Goal: Information Seeking & Learning: Learn about a topic

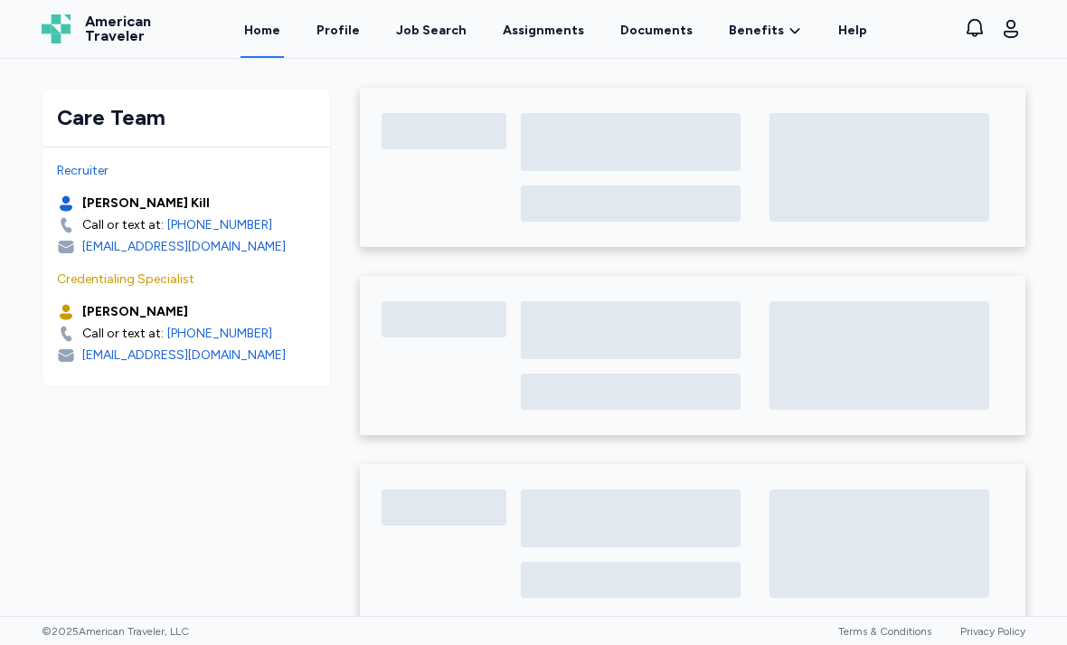
click at [428, 37] on div "Job Search" at bounding box center [431, 31] width 71 height 18
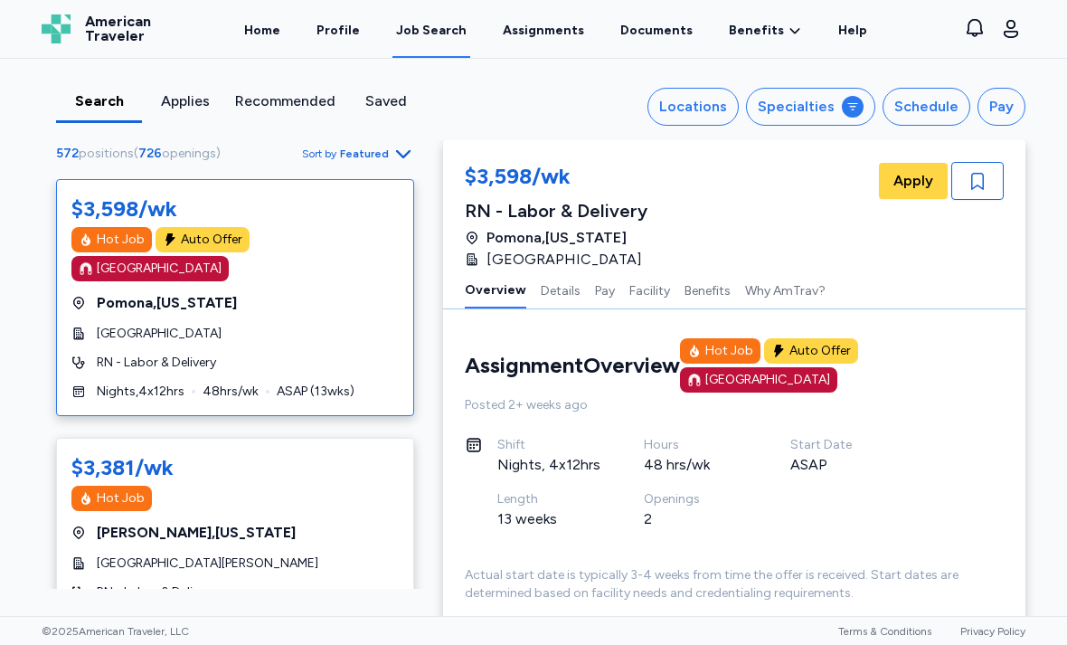
click at [854, 106] on icon at bounding box center [853, 107] width 14 height 14
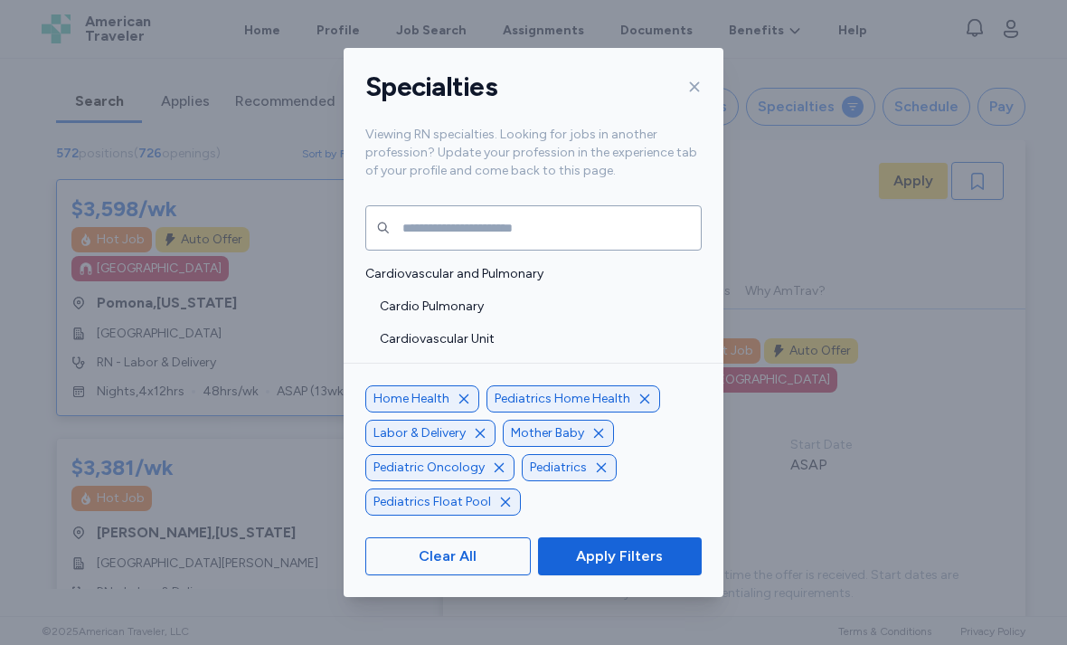
click at [460, 406] on icon "button" at bounding box center [464, 399] width 14 height 14
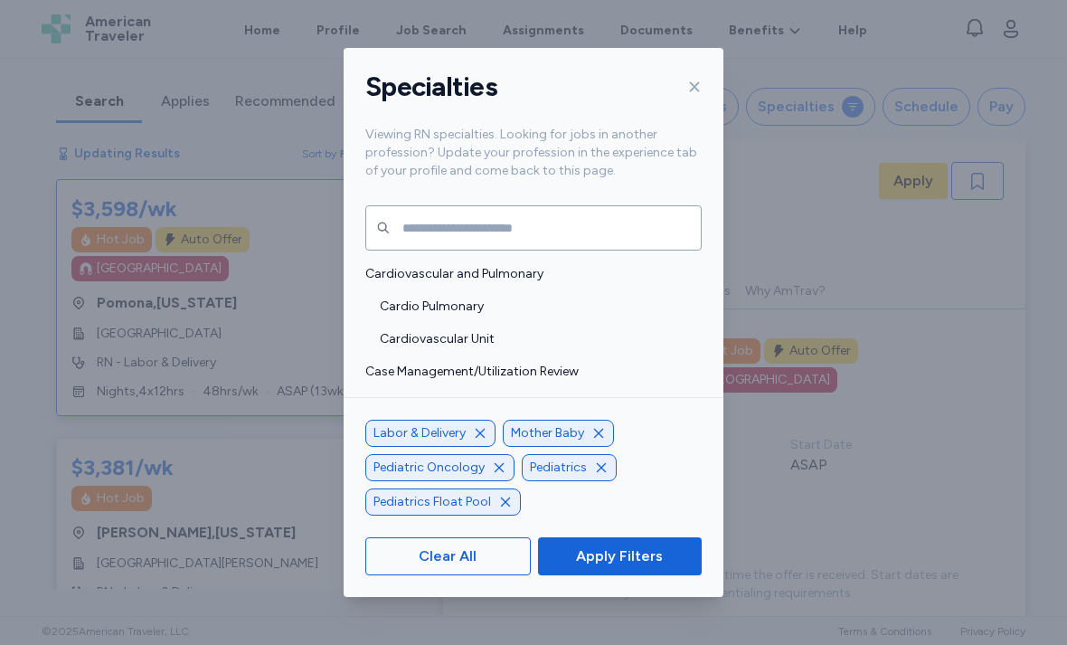
click at [483, 441] on icon "button" at bounding box center [480, 433] width 14 height 14
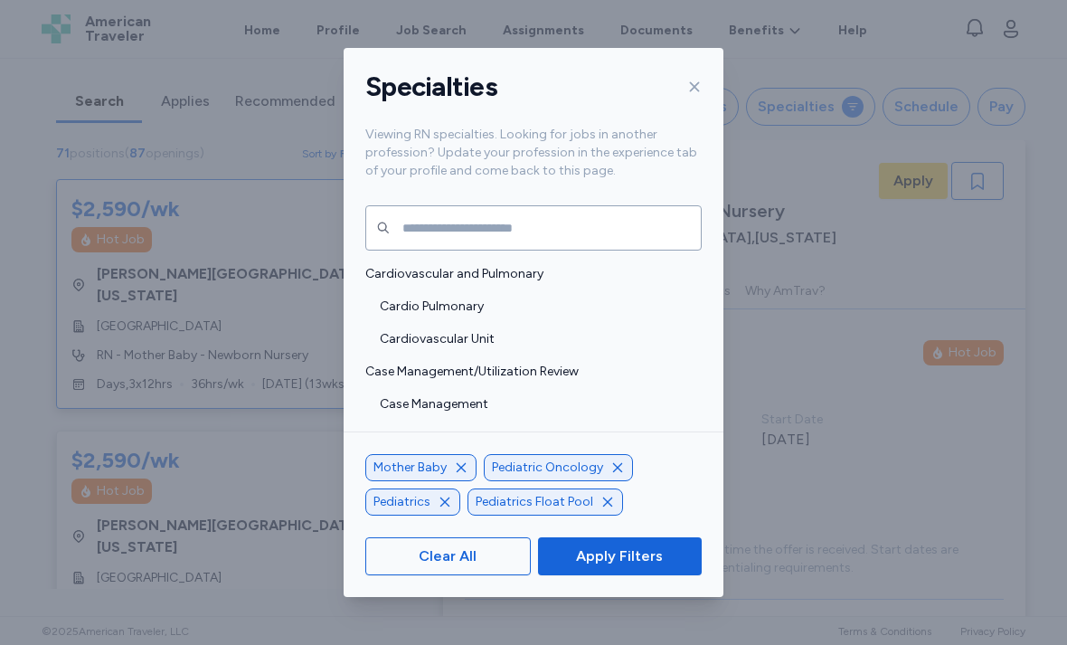
scroll to position [2, 0]
click at [613, 475] on icon "button" at bounding box center [618, 467] width 14 height 14
click at [561, 475] on icon "button" at bounding box center [563, 467] width 14 height 14
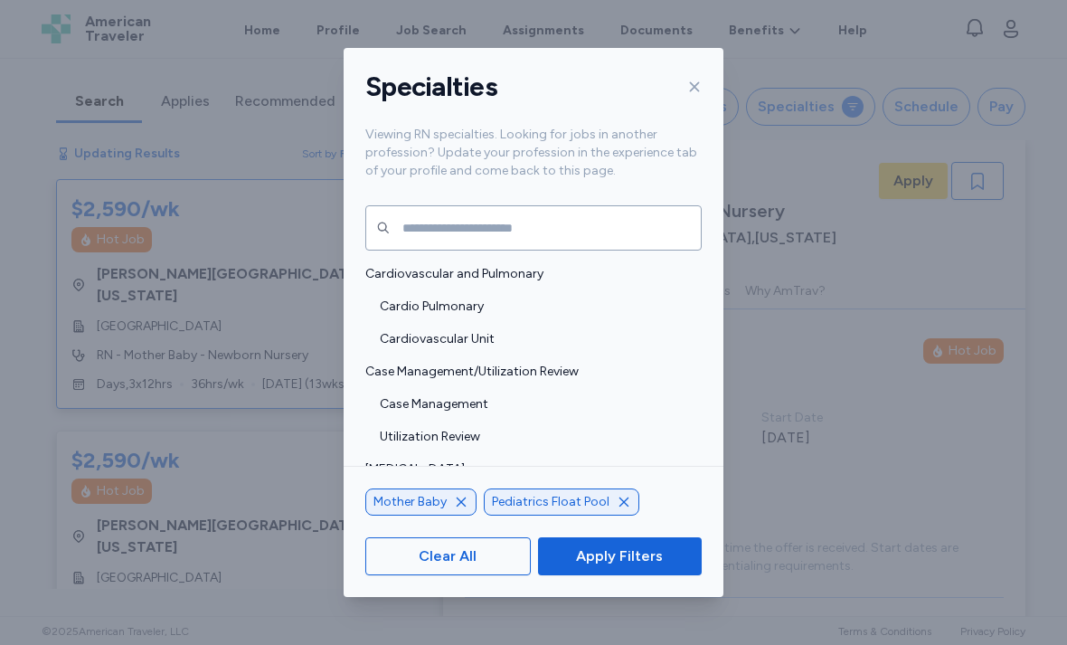
click at [627, 516] on div "Pediatrics Float Pool" at bounding box center [562, 502] width 156 height 27
click at [617, 509] on icon "button" at bounding box center [624, 502] width 14 height 14
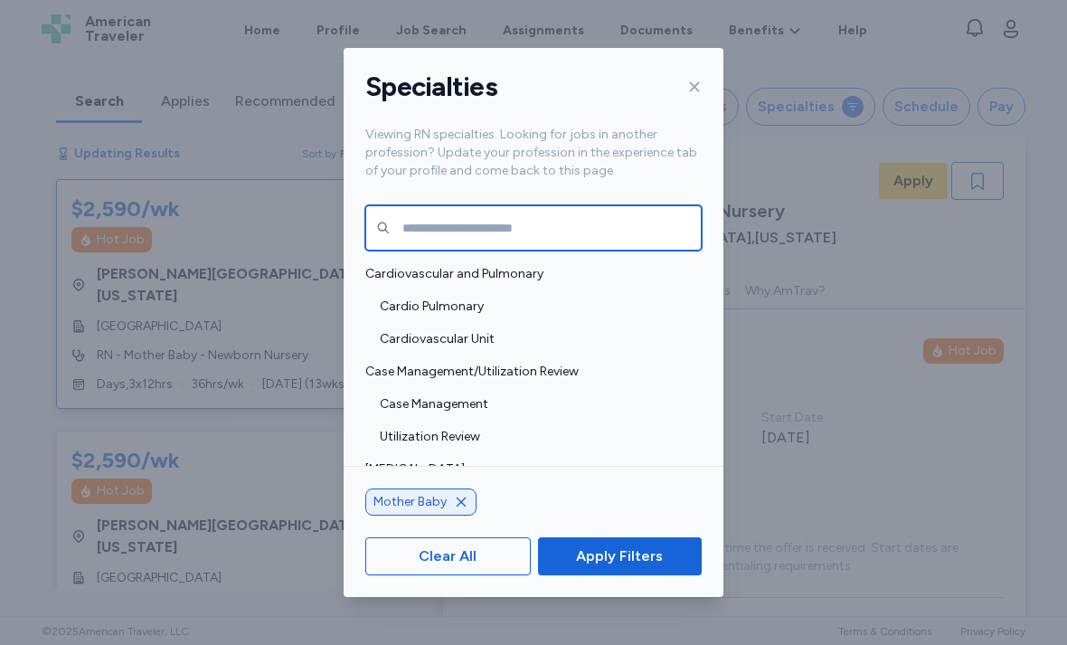
click at [555, 208] on input "text" at bounding box center [533, 227] width 337 height 45
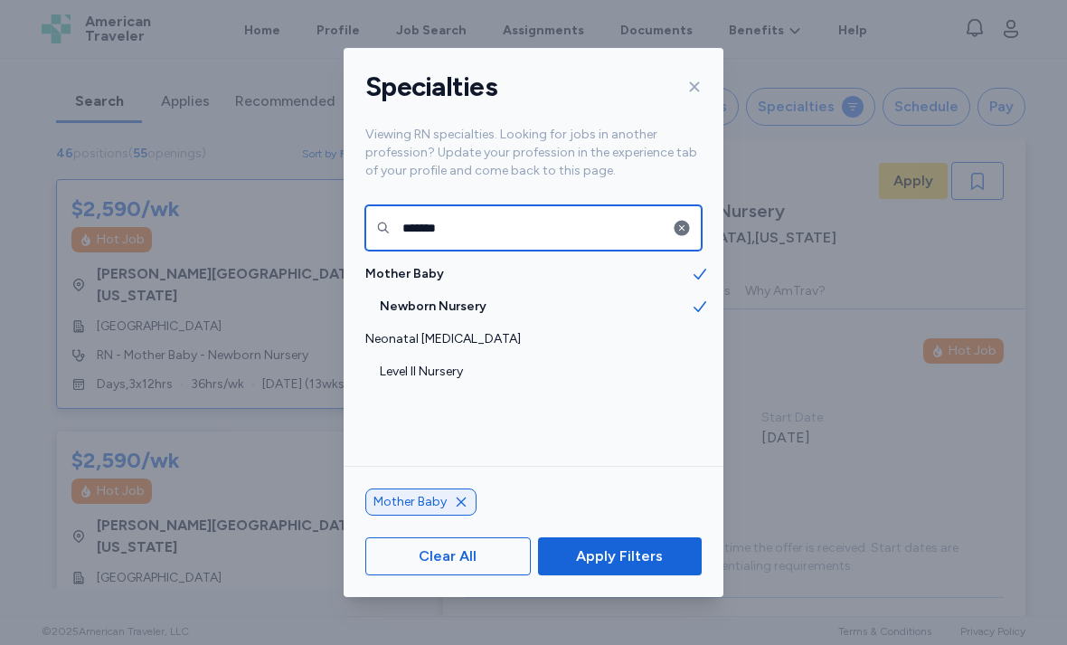
type input "*******"
click at [645, 356] on div "Level II Nursery" at bounding box center [534, 372] width 380 height 33
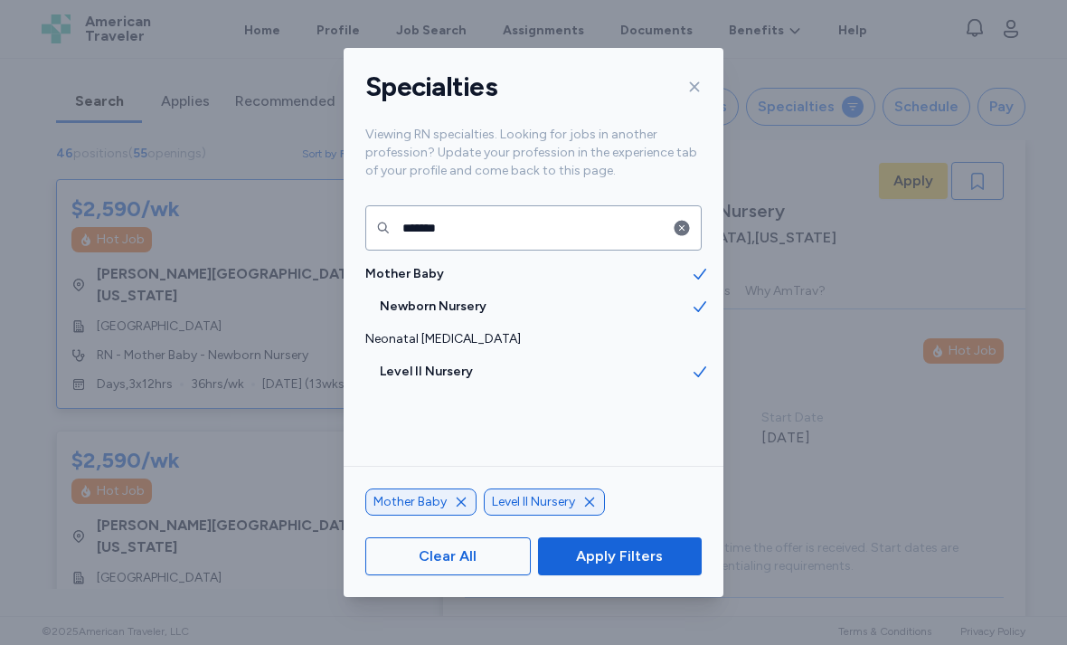
click at [646, 567] on span "Apply Filters" at bounding box center [619, 556] width 87 height 22
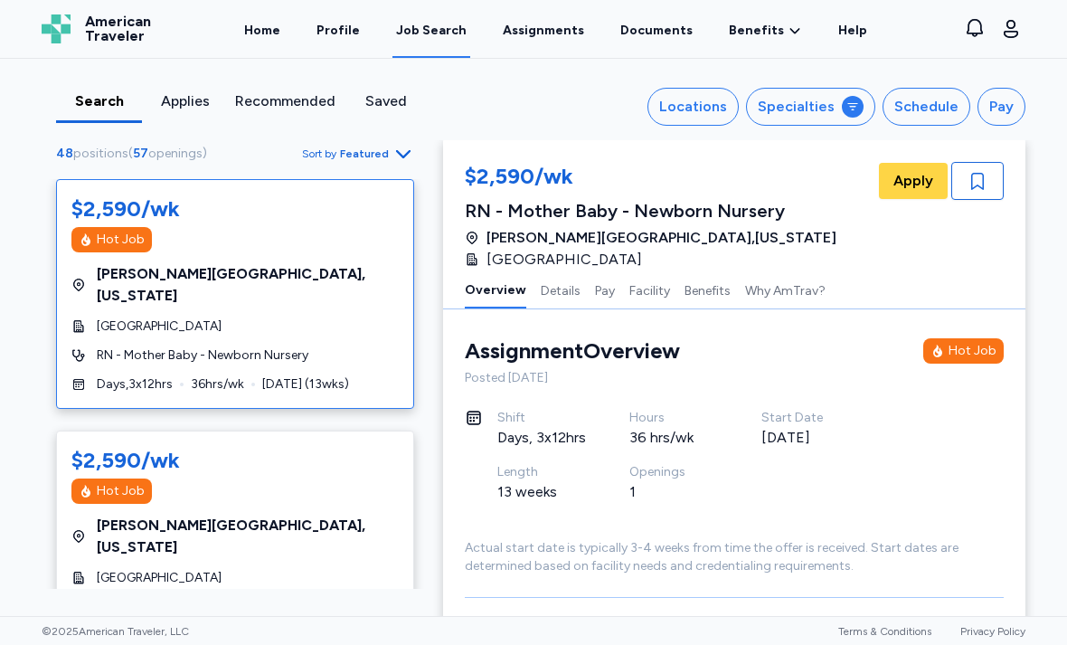
click at [396, 161] on icon "button" at bounding box center [404, 154] width 22 height 22
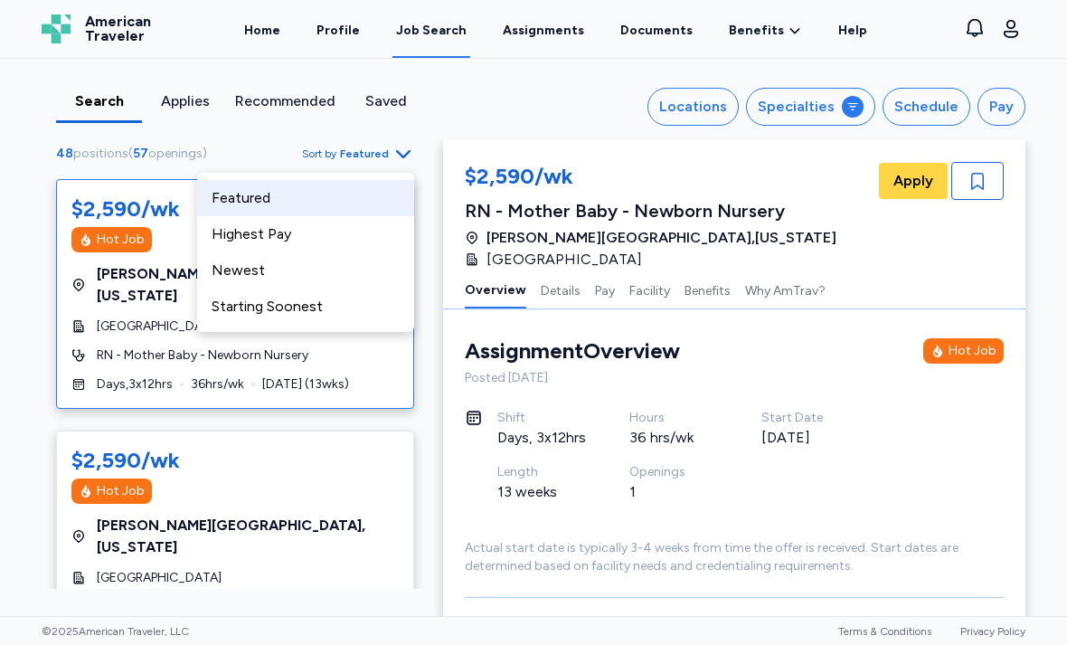
click at [280, 248] on div "Highest Pay" at bounding box center [305, 234] width 217 height 36
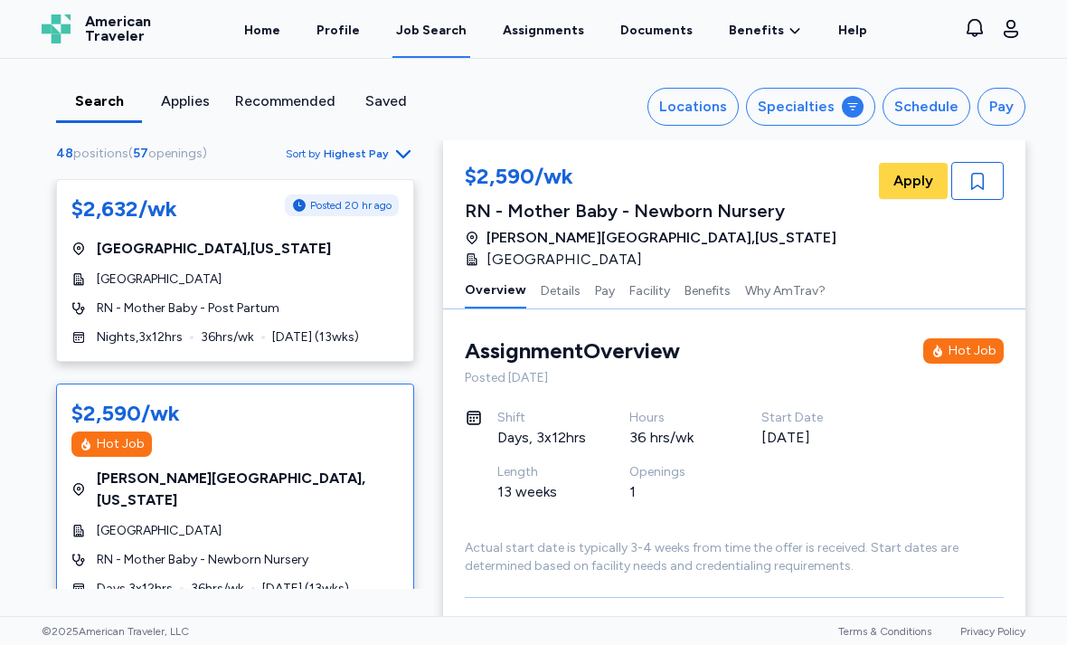
click at [391, 153] on span "Sort by Highest Pay" at bounding box center [350, 154] width 128 height 22
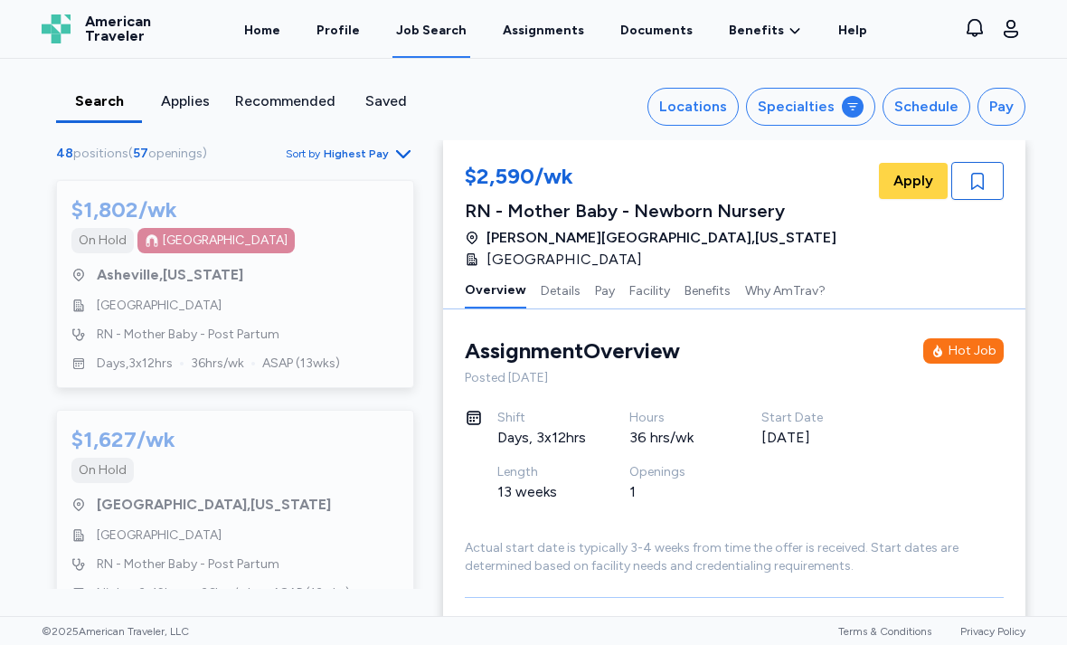
scroll to position [9845, 0]
click at [284, 34] on link "Home" at bounding box center [262, 29] width 43 height 58
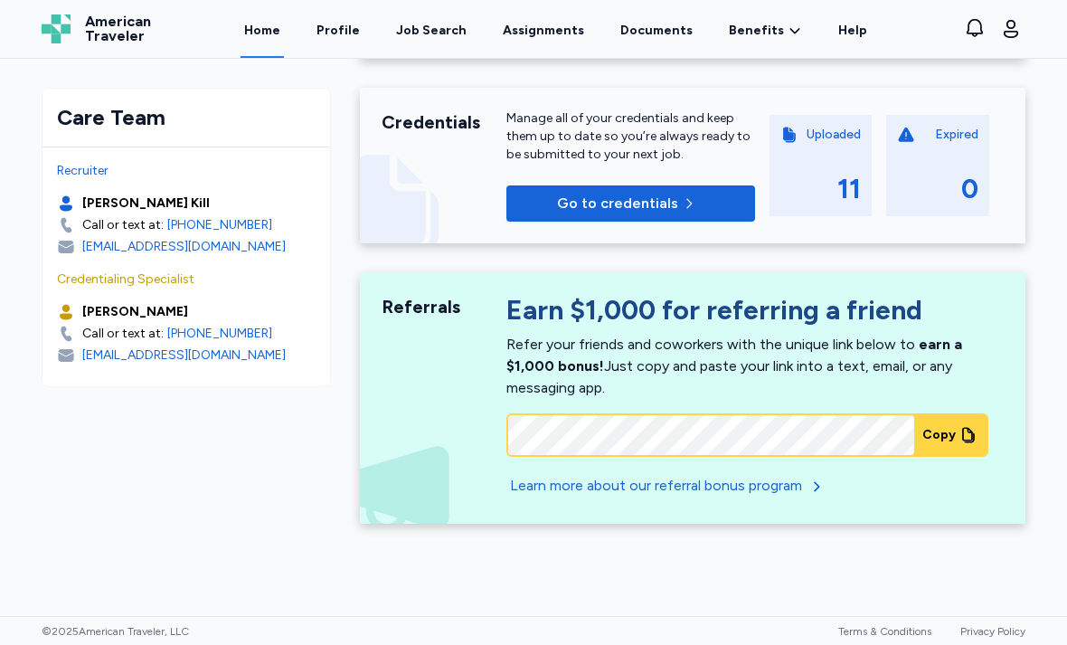
scroll to position [1119, 0]
